Goal: Transaction & Acquisition: Purchase product/service

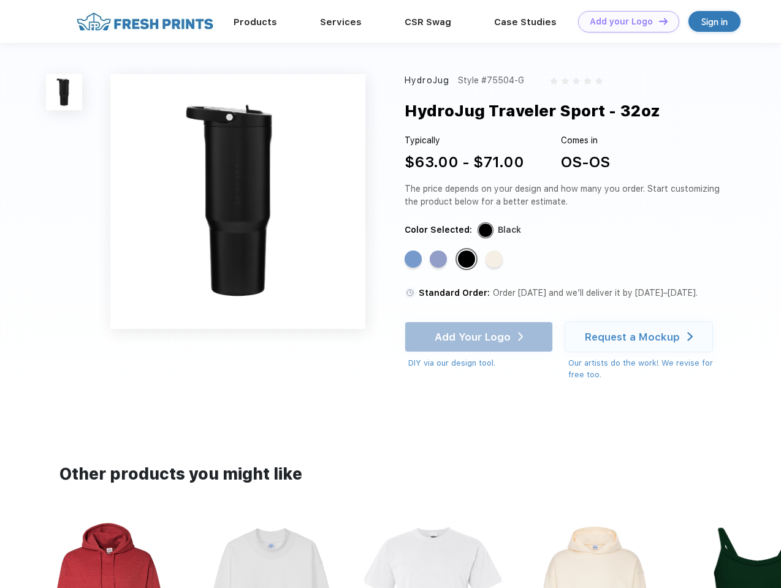
click at [624, 21] on link "Add your Logo Design Tool" at bounding box center [628, 21] width 101 height 21
click at [0, 0] on div "Design Tool" at bounding box center [0, 0] width 0 height 0
click at [658, 21] on link "Add your Logo Design Tool" at bounding box center [628, 21] width 101 height 21
click at [64, 92] on img at bounding box center [64, 92] width 36 height 36
click at [414, 260] on div "Standard Color" at bounding box center [412, 259] width 17 height 17
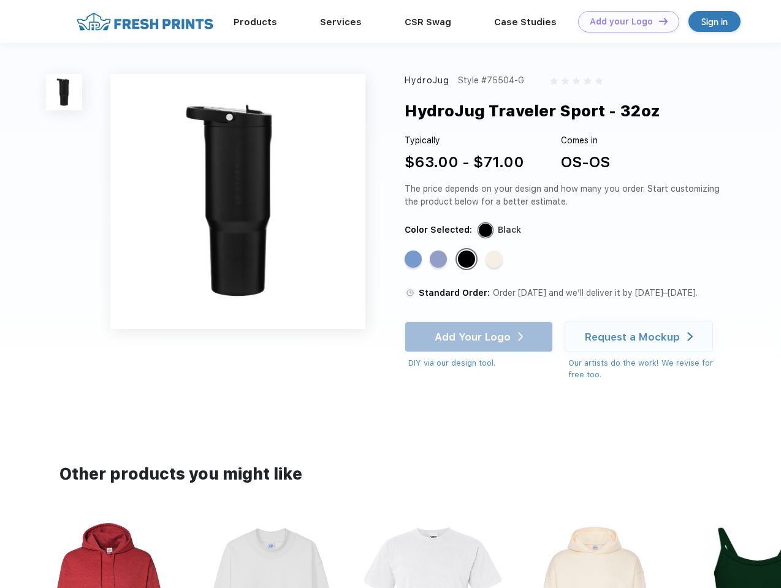
click at [439, 260] on div "Standard Color" at bounding box center [438, 259] width 17 height 17
click at [468, 260] on div "Standard Color" at bounding box center [466, 259] width 17 height 17
click at [495, 260] on div "Standard Color" at bounding box center [493, 259] width 17 height 17
click at [480, 337] on div "Add Your Logo DIY via our design tool. Ah shoot! This product isn't up in our d…" at bounding box center [478, 346] width 148 height 48
click at [640, 337] on div "Request a Mockup" at bounding box center [632, 337] width 95 height 12
